Goal: Find specific page/section: Find specific page/section

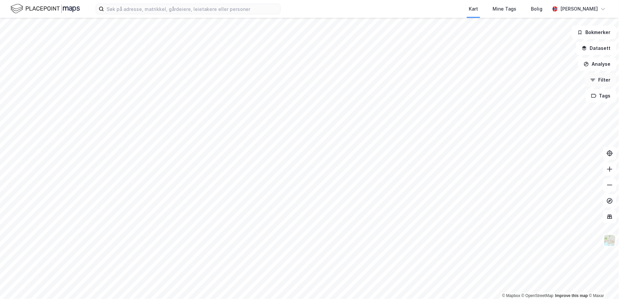
click at [602, 78] on button "Filter" at bounding box center [600, 79] width 32 height 13
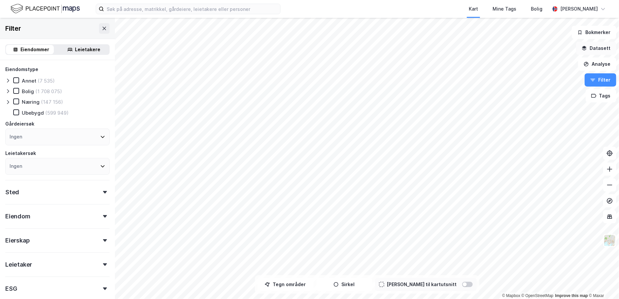
click at [599, 51] on button "Datasett" at bounding box center [596, 48] width 40 height 13
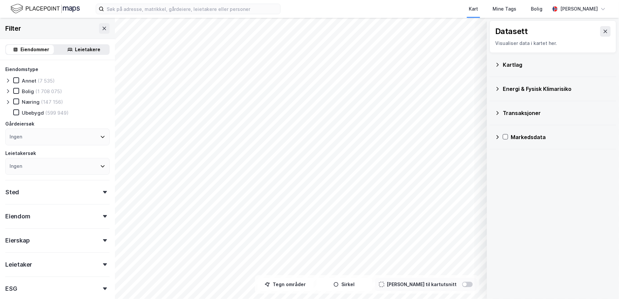
click at [499, 64] on icon at bounding box center [497, 64] width 5 height 5
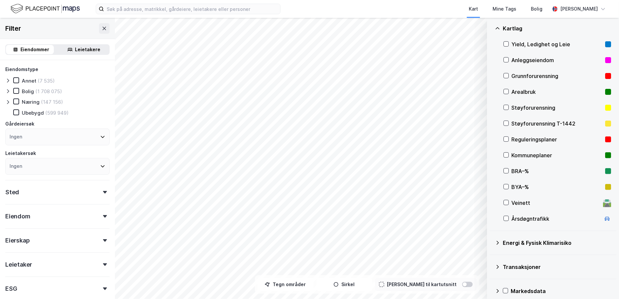
scroll to position [43, 0]
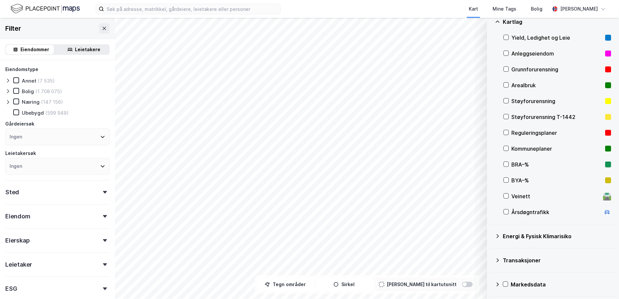
click at [496, 236] on icon at bounding box center [497, 235] width 5 height 5
